Goal: Task Accomplishment & Management: Use online tool/utility

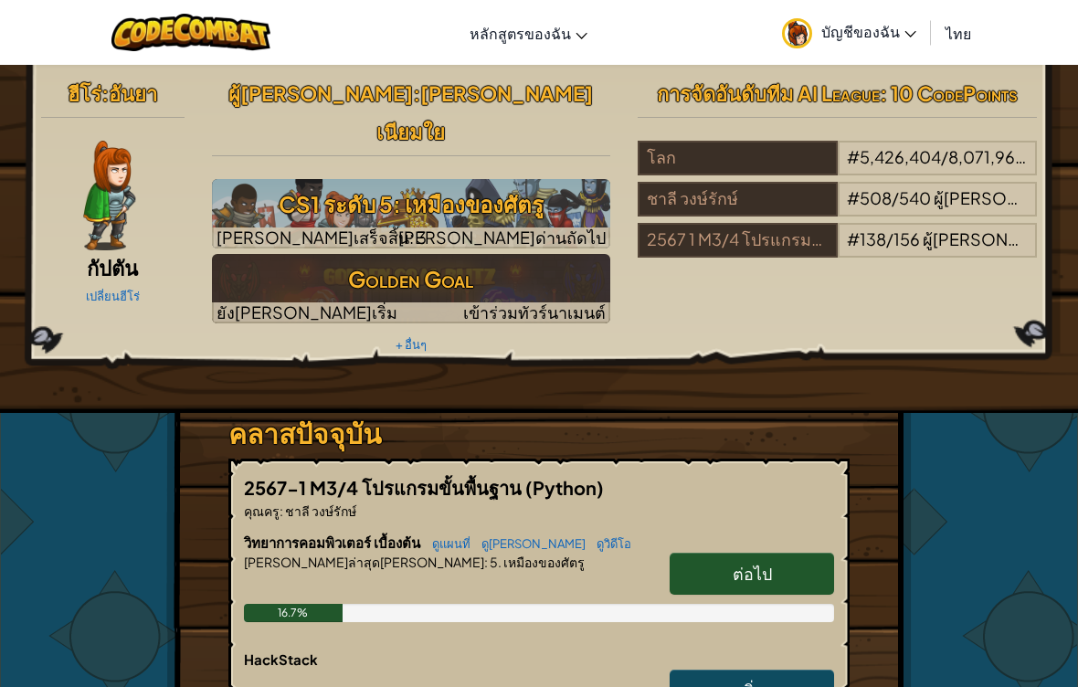
click at [292, 184] on h3 "CS1 ระดับ 5: เหมืองของศัตรู" at bounding box center [411, 204] width 399 height 41
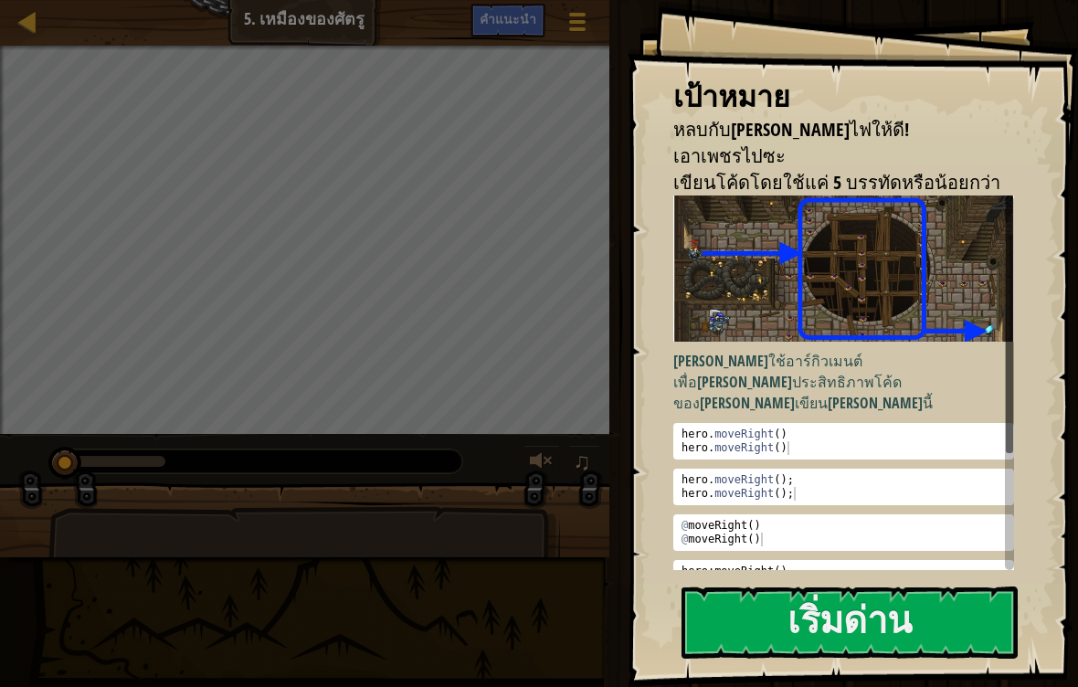
click at [894, 586] on button "เริ่มด่าน" at bounding box center [849, 622] width 336 height 72
